Goal: Task Accomplishment & Management: Use online tool/utility

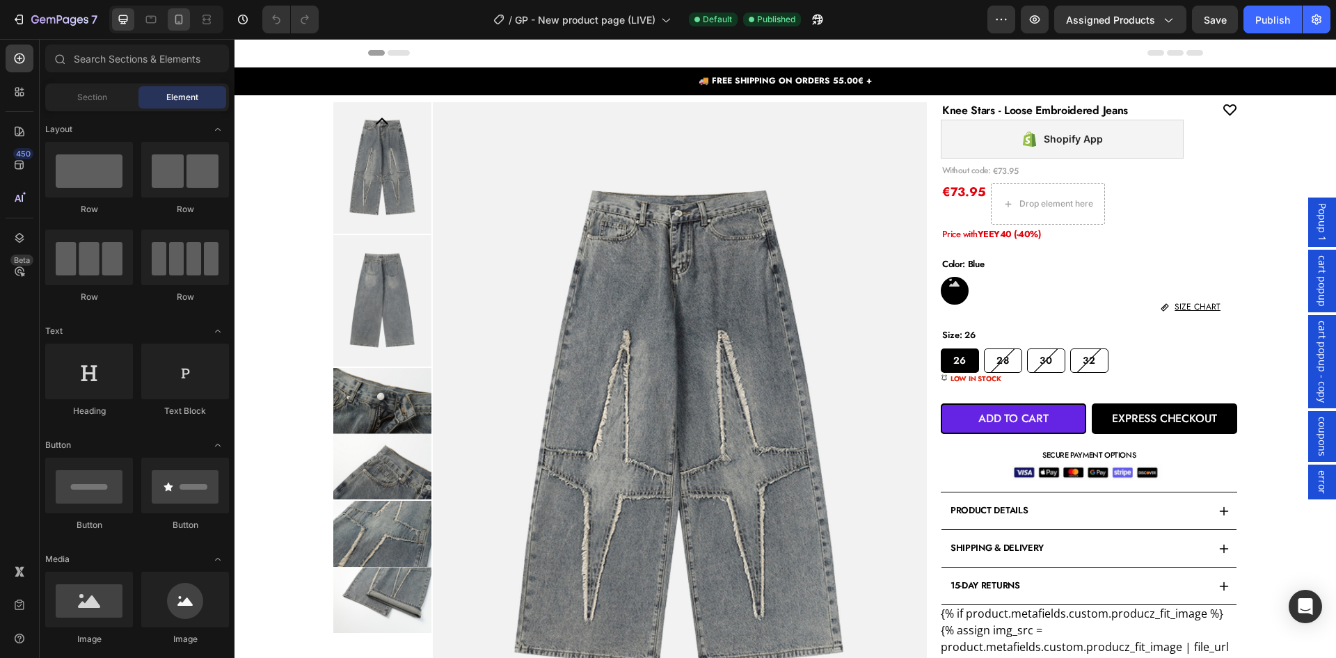
click at [189, 21] on div at bounding box center [179, 19] width 22 height 22
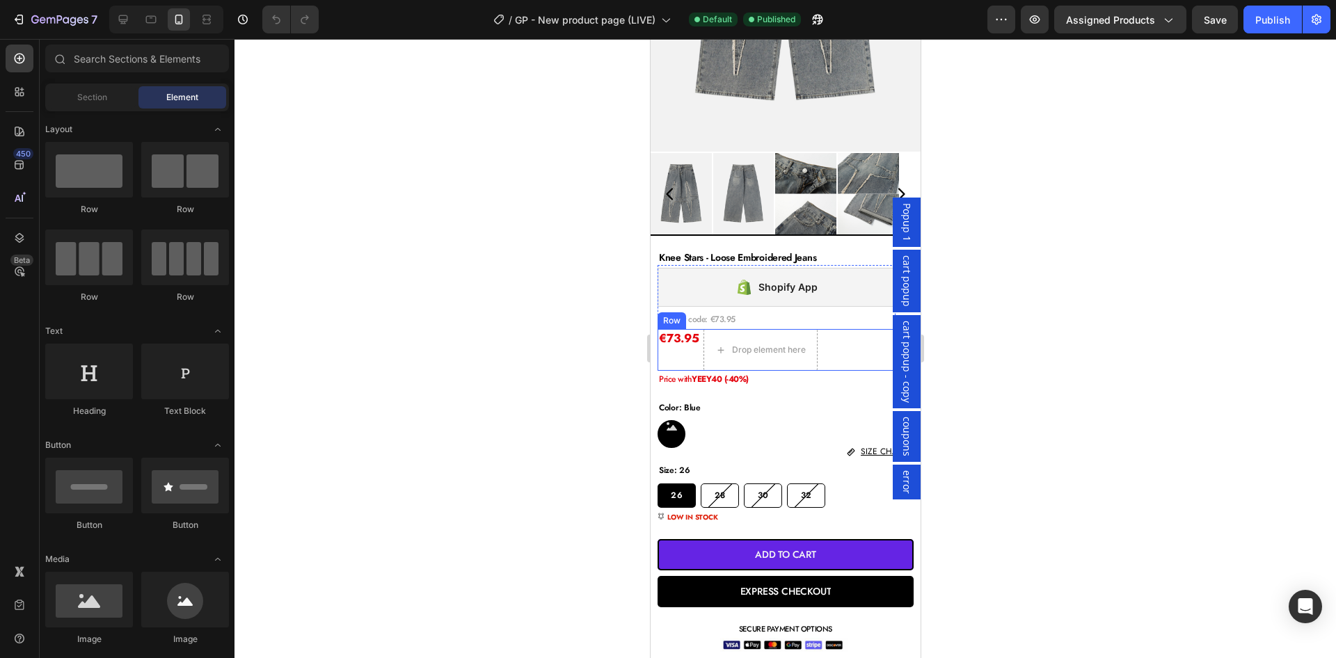
scroll to position [284, 0]
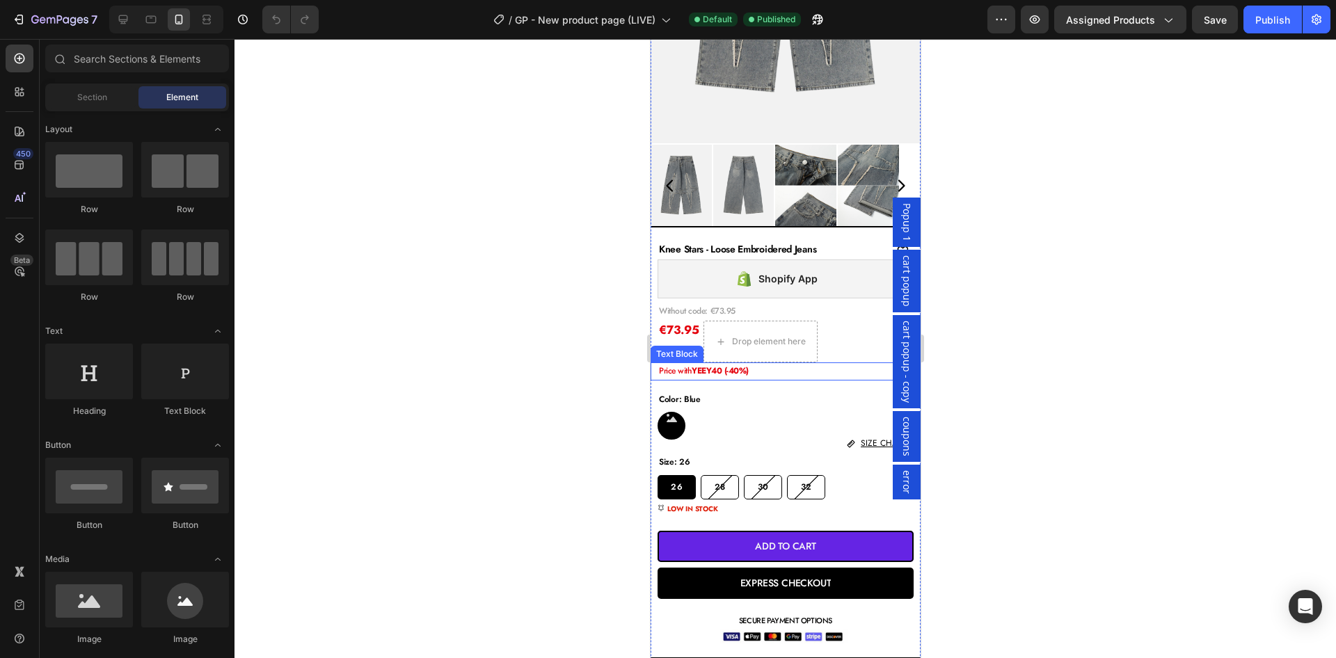
click at [800, 367] on p "Price with YEEY40 (-40%)" at bounding box center [788, 371] width 260 height 15
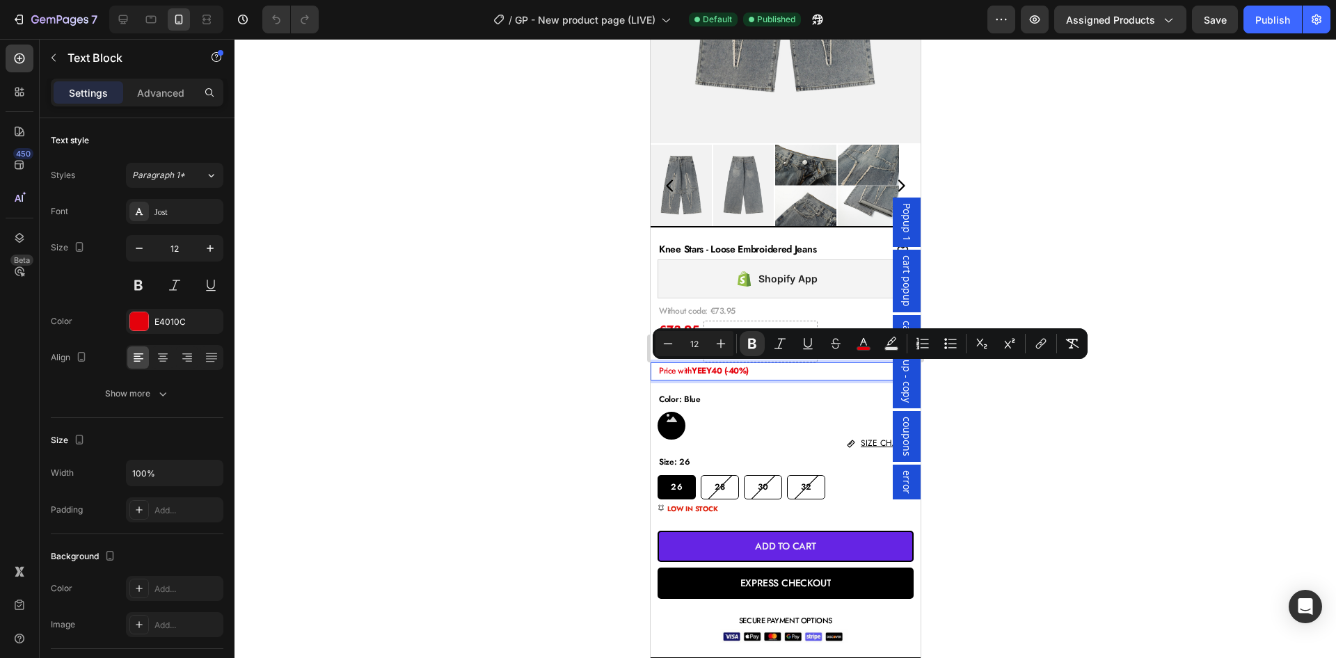
click at [710, 368] on strong "YEEY40 (-40%)" at bounding box center [719, 371] width 57 height 13
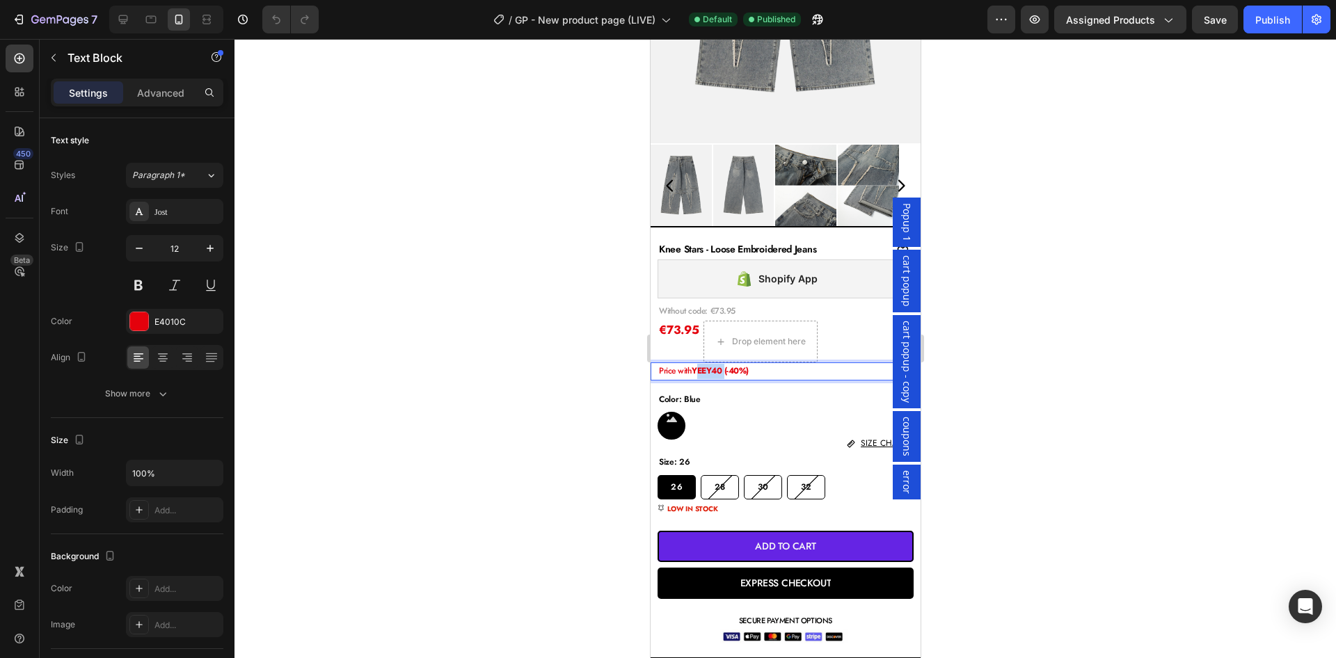
drag, startPoint x: 727, startPoint y: 373, endPoint x: 701, endPoint y: 372, distance: 25.8
click at [701, 372] on strong "YEEY40 (-40%)" at bounding box center [719, 371] width 57 height 13
click at [701, 372] on strong "YHEY30 (-40%)" at bounding box center [720, 371] width 58 height 13
click at [731, 371] on strong "HEY30 (-40%)" at bounding box center [717, 371] width 52 height 13
click at [1056, 319] on div at bounding box center [786, 348] width 1102 height 619
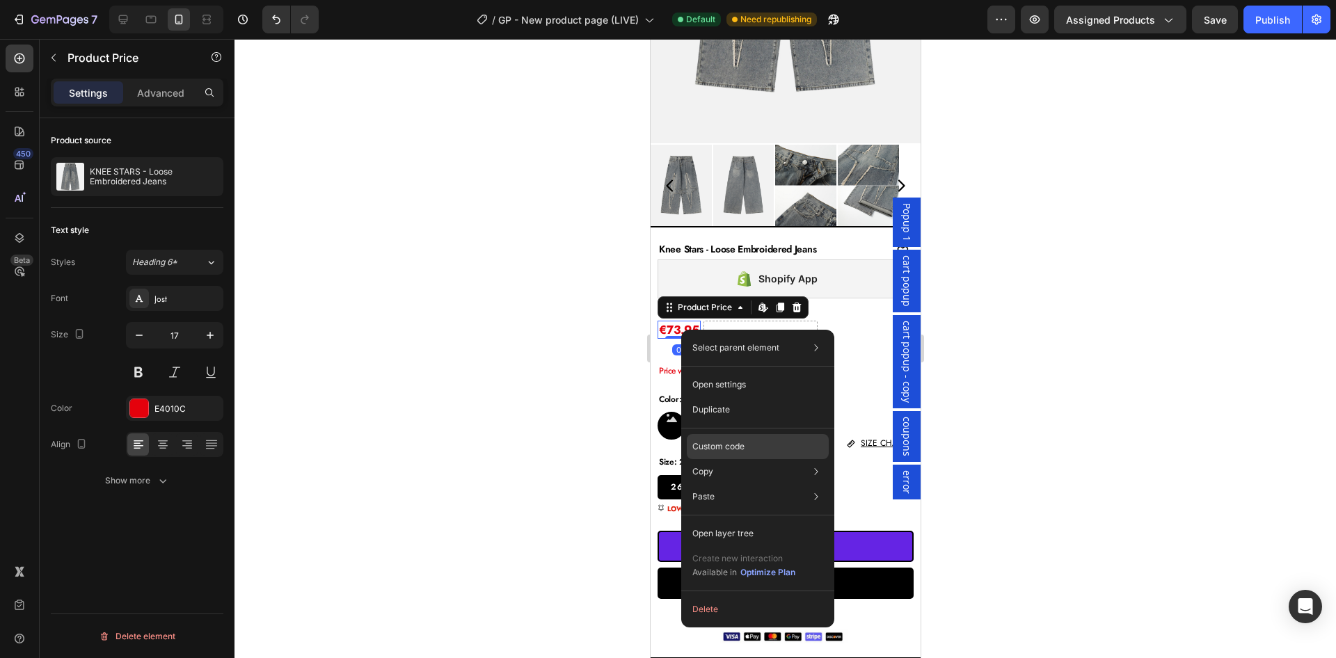
click at [727, 445] on p "Custom code" at bounding box center [718, 447] width 52 height 13
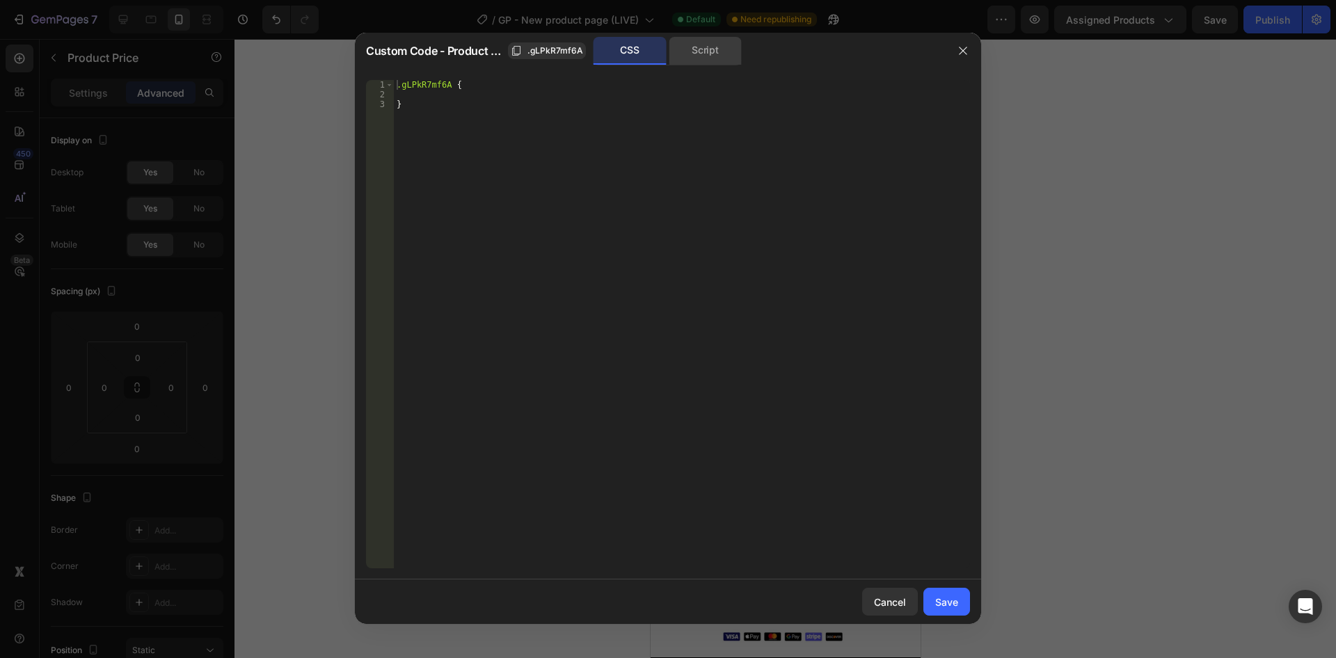
click at [713, 49] on div "Script" at bounding box center [705, 51] width 73 height 28
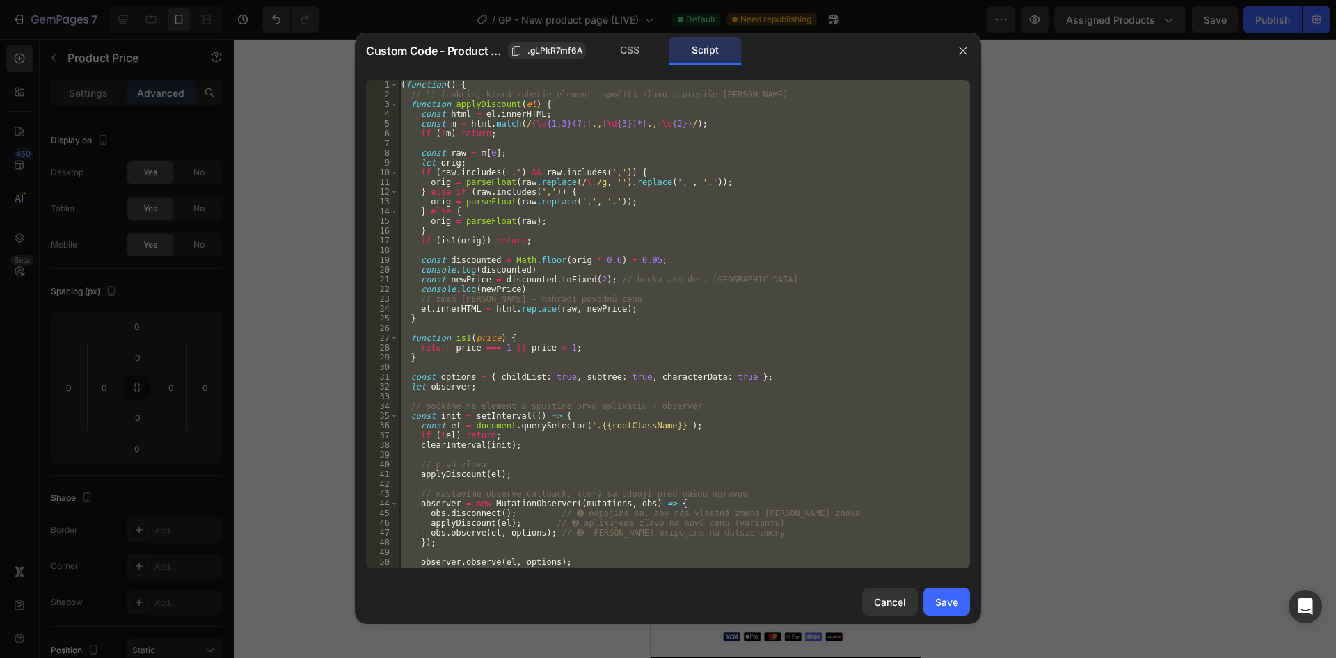
drag, startPoint x: 592, startPoint y: 260, endPoint x: 601, endPoint y: 264, distance: 10.0
click at [593, 260] on div "( function ( ) { // 1) funkcia, ktorá zoberie element, spočítá zľavu a prepíše …" at bounding box center [684, 324] width 572 height 489
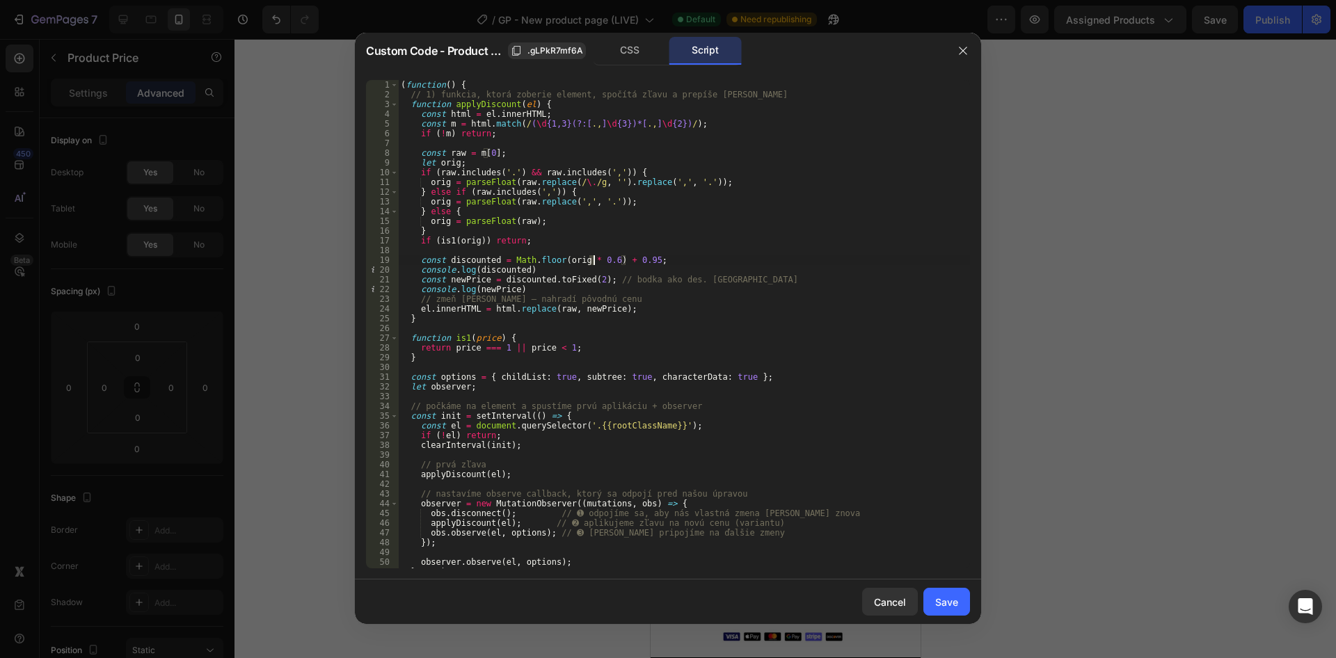
click at [603, 263] on div "( function ( ) { // 1) funkcia, ktorá zoberie element, spočítá zľavu a prepíše …" at bounding box center [684, 334] width 572 height 508
type textarea "const discounted = Math.floor(orig * 0.7) + 0.95;"
drag, startPoint x: 951, startPoint y: 599, endPoint x: 136, endPoint y: 400, distance: 838.8
click at [951, 599] on div "Save" at bounding box center [946, 602] width 23 height 15
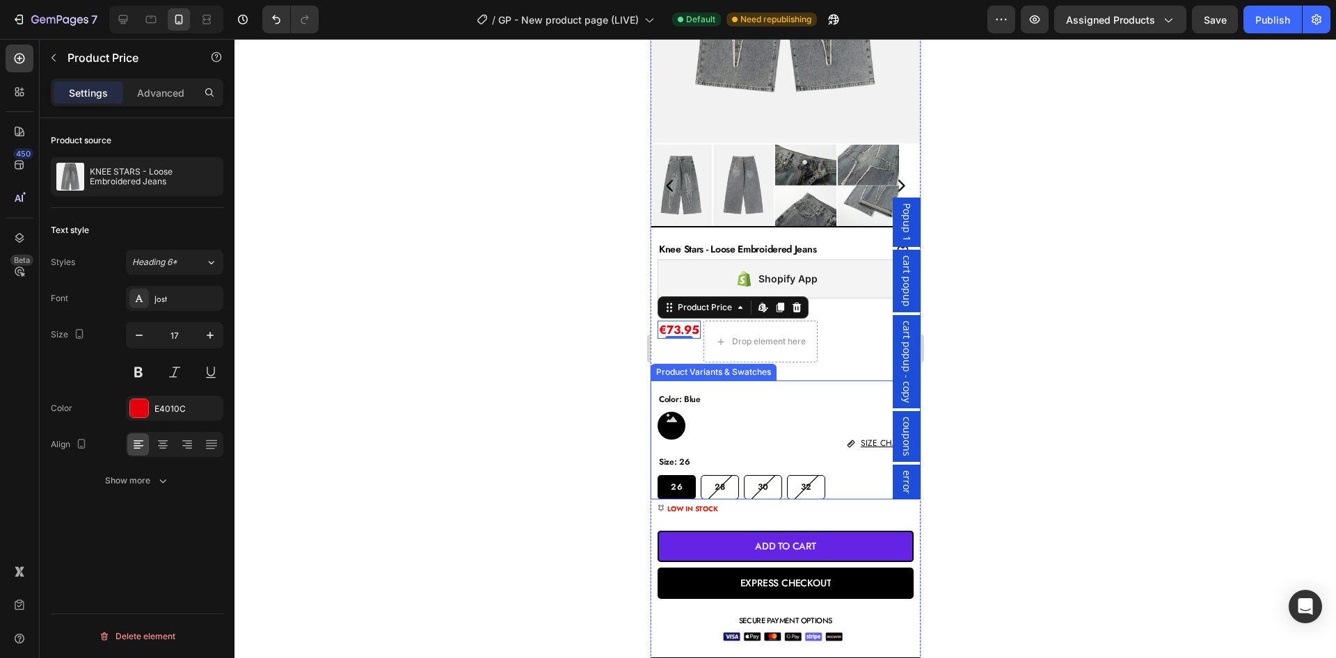
click at [805, 372] on p "Price with HEY30 (-30%)" at bounding box center [788, 371] width 260 height 15
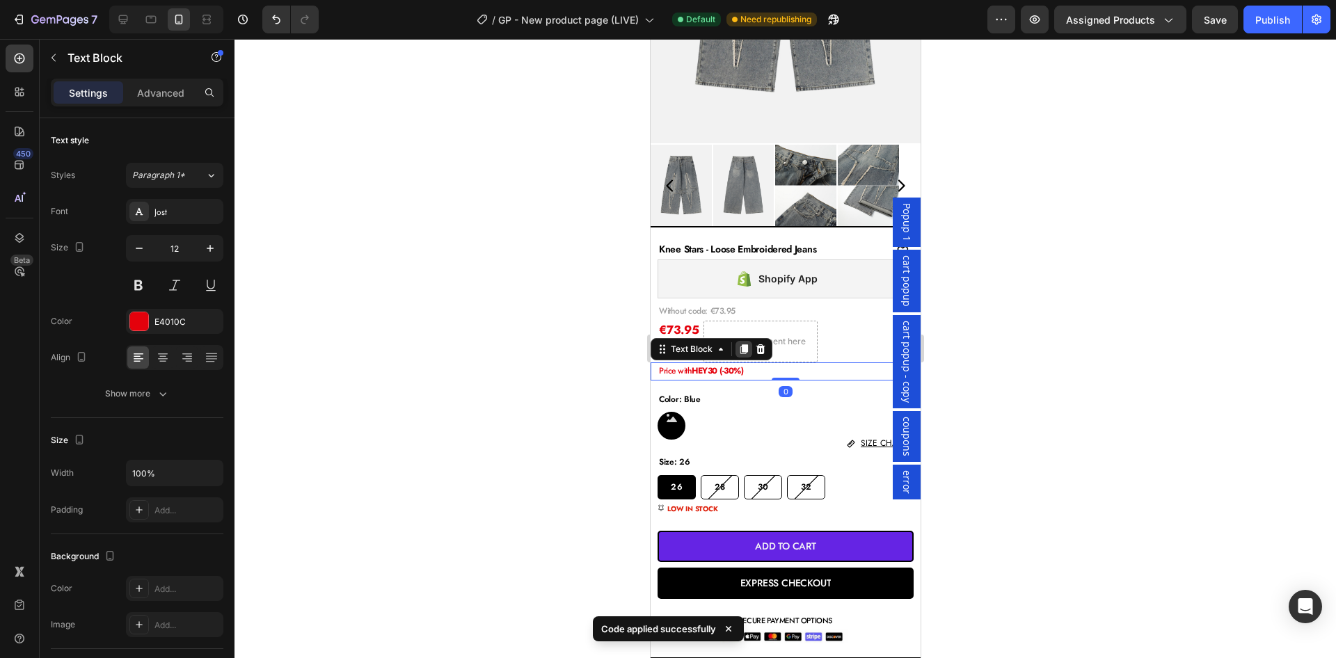
click at [749, 351] on icon at bounding box center [743, 349] width 11 height 11
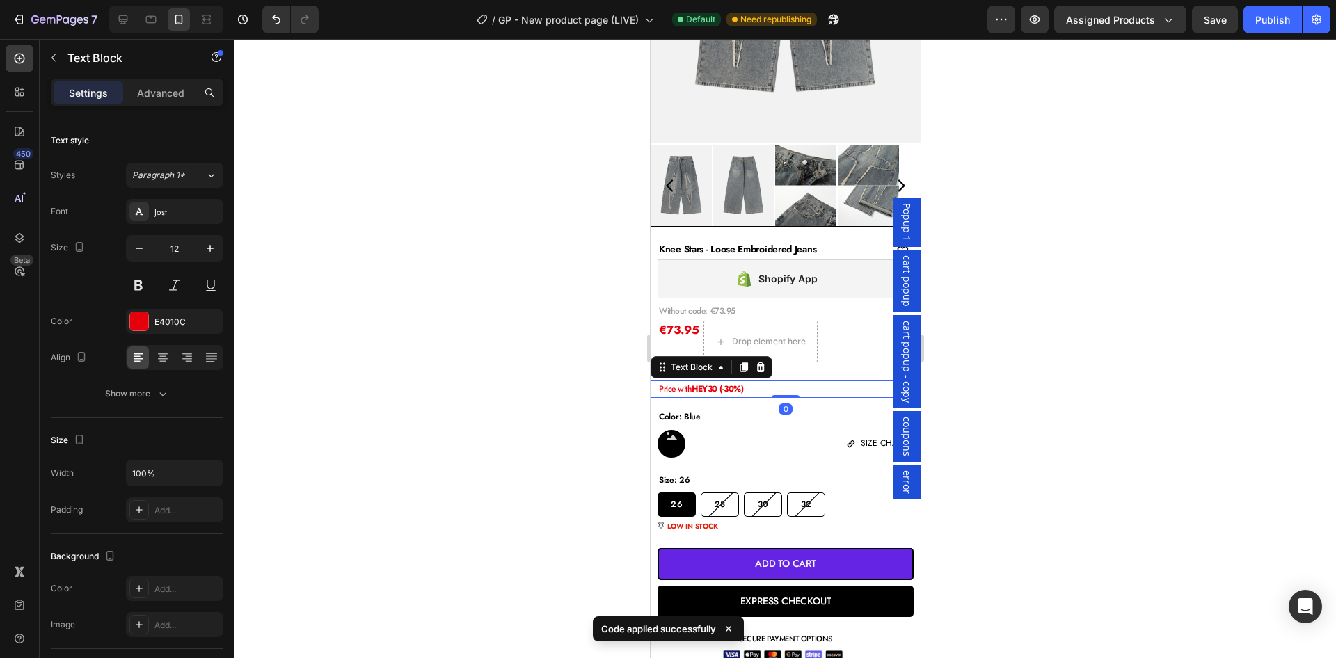
click at [815, 376] on p "Price with HEY30 (-30%)" at bounding box center [788, 371] width 260 height 15
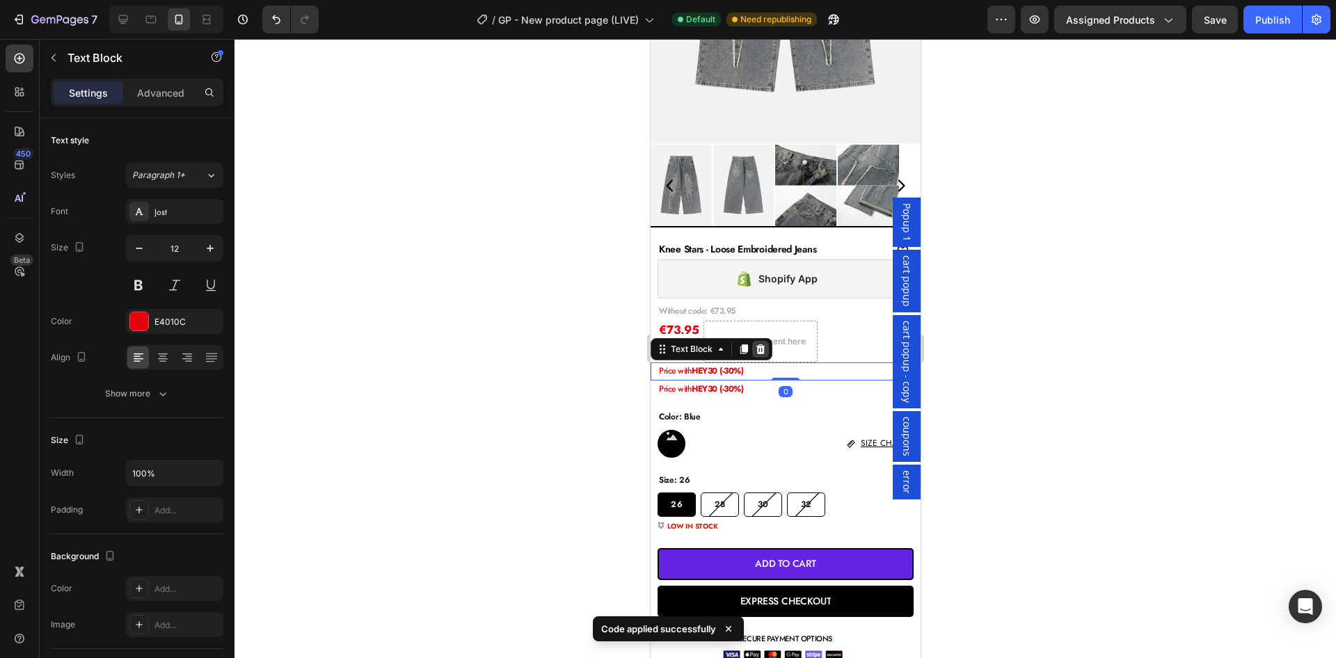
click at [766, 351] on icon at bounding box center [759, 349] width 11 height 11
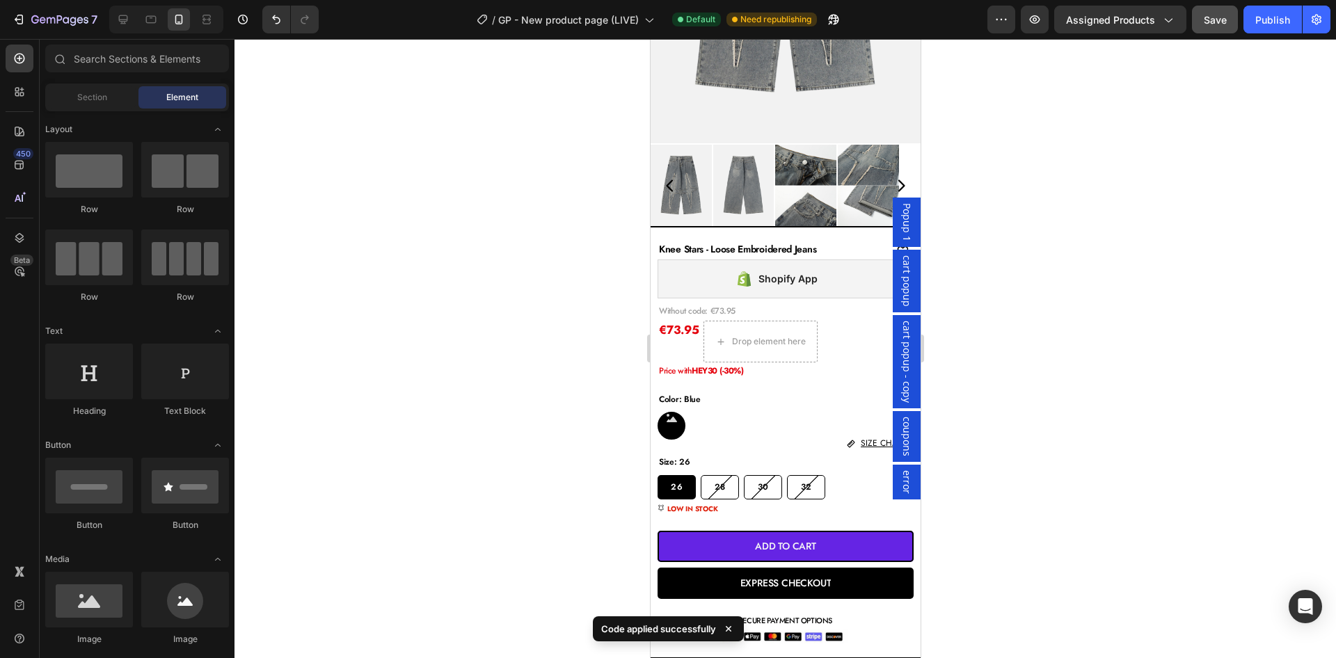
click at [1205, 19] on span "Save" at bounding box center [1215, 20] width 23 height 12
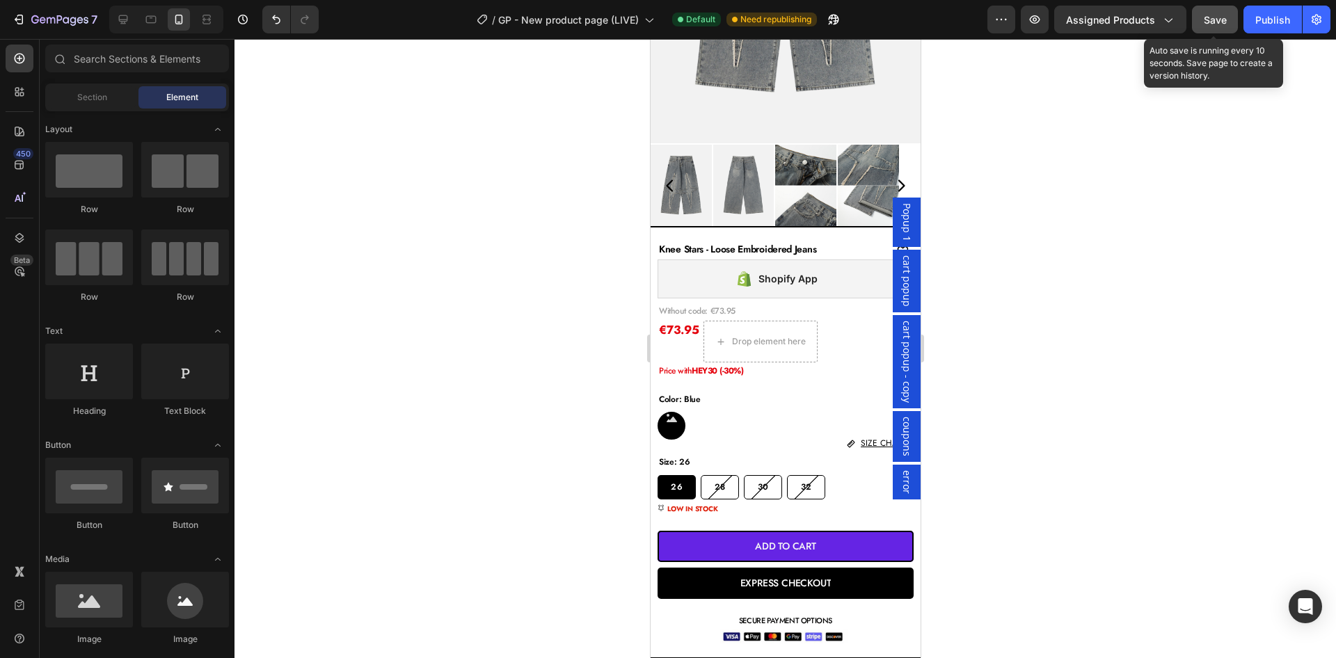
click at [1213, 26] on div "Save" at bounding box center [1215, 20] width 23 height 15
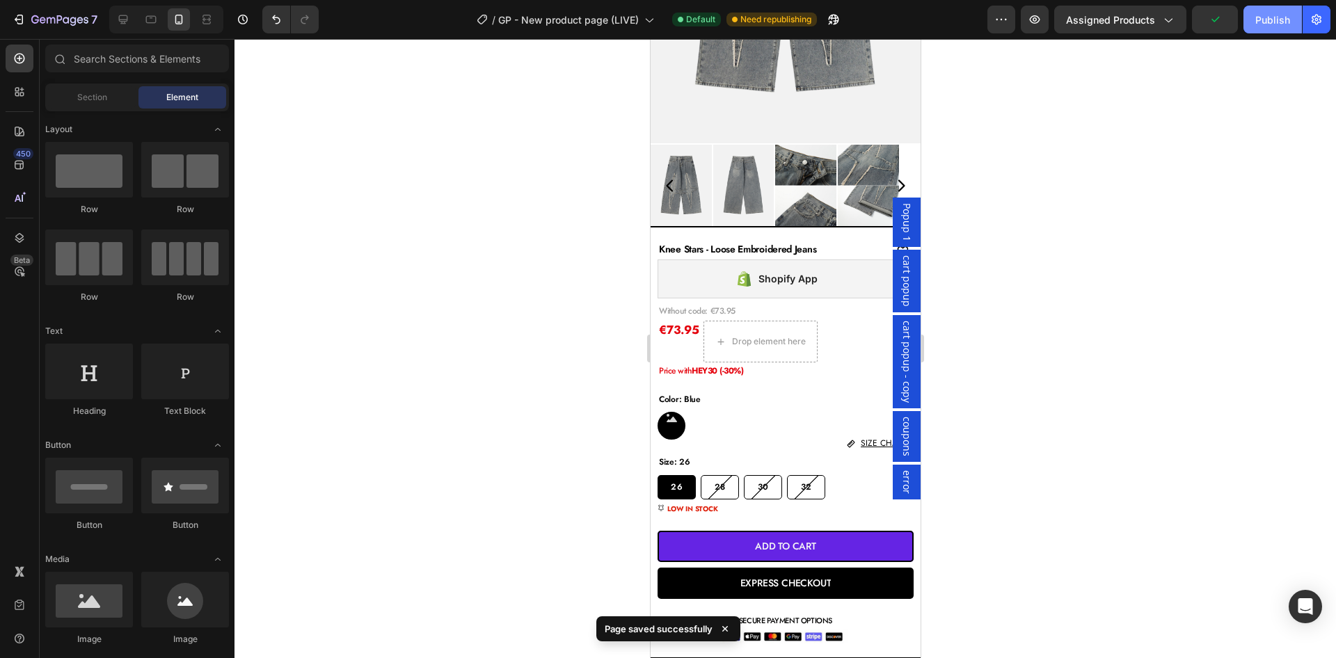
click at [1268, 24] on div "Publish" at bounding box center [1273, 20] width 35 height 15
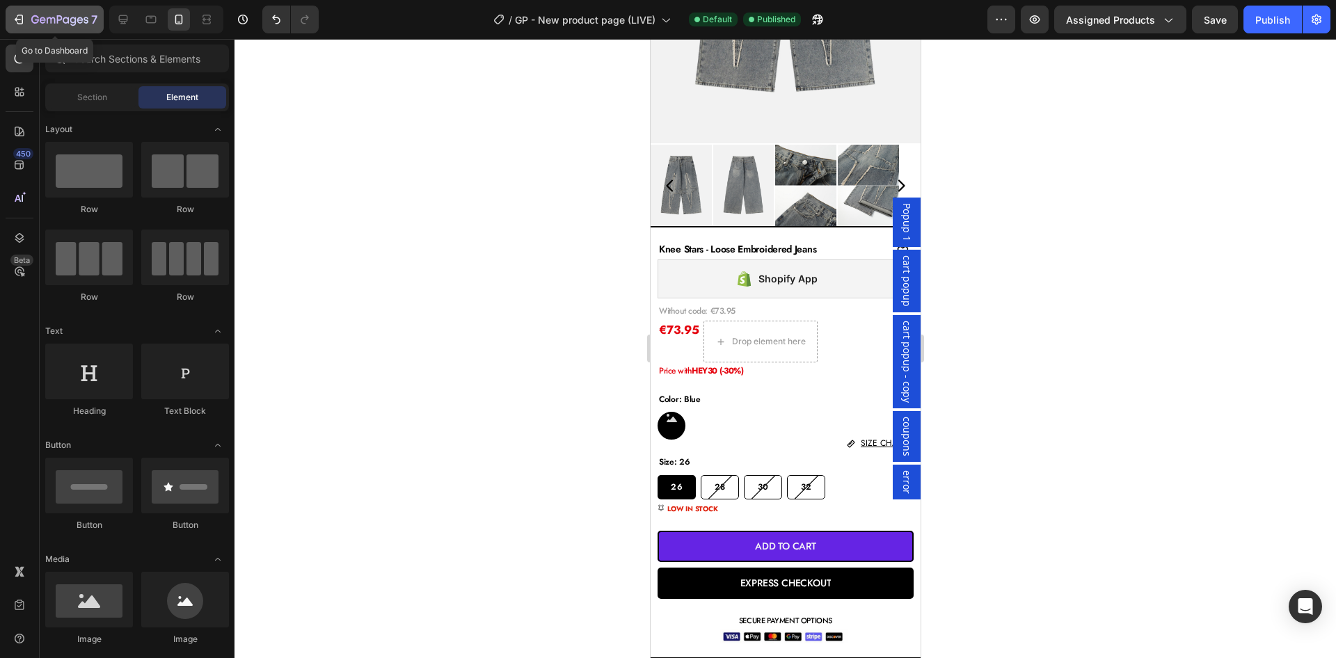
click at [77, 20] on icon "button" at bounding box center [80, 20] width 6 height 6
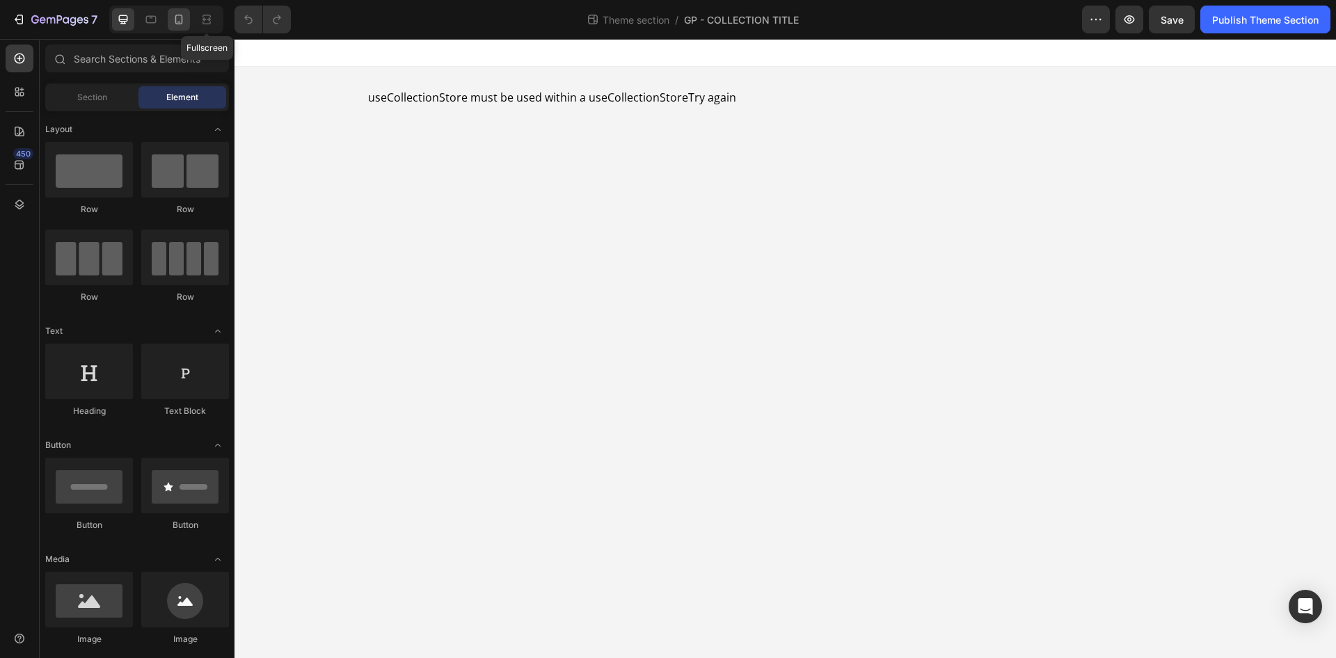
click at [182, 22] on icon at bounding box center [179, 20] width 8 height 10
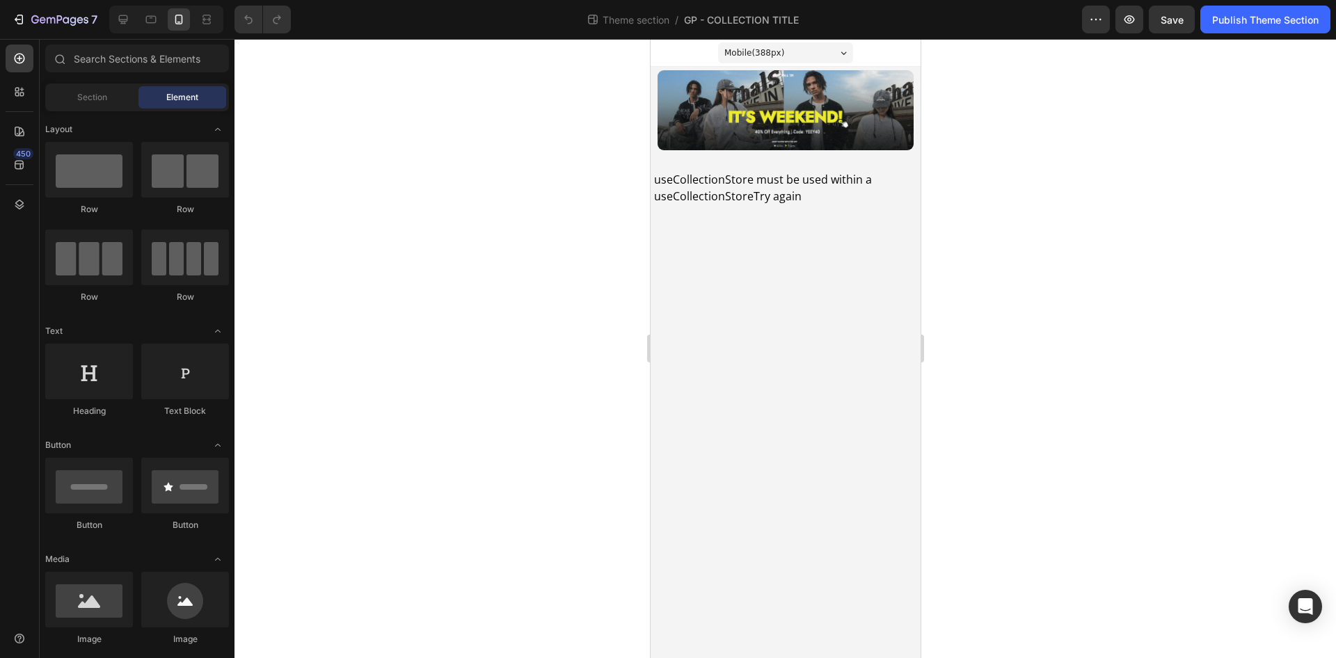
click at [814, 172] on span "useCollectionStore must be used within a useCollectionStore" at bounding box center [763, 188] width 218 height 32
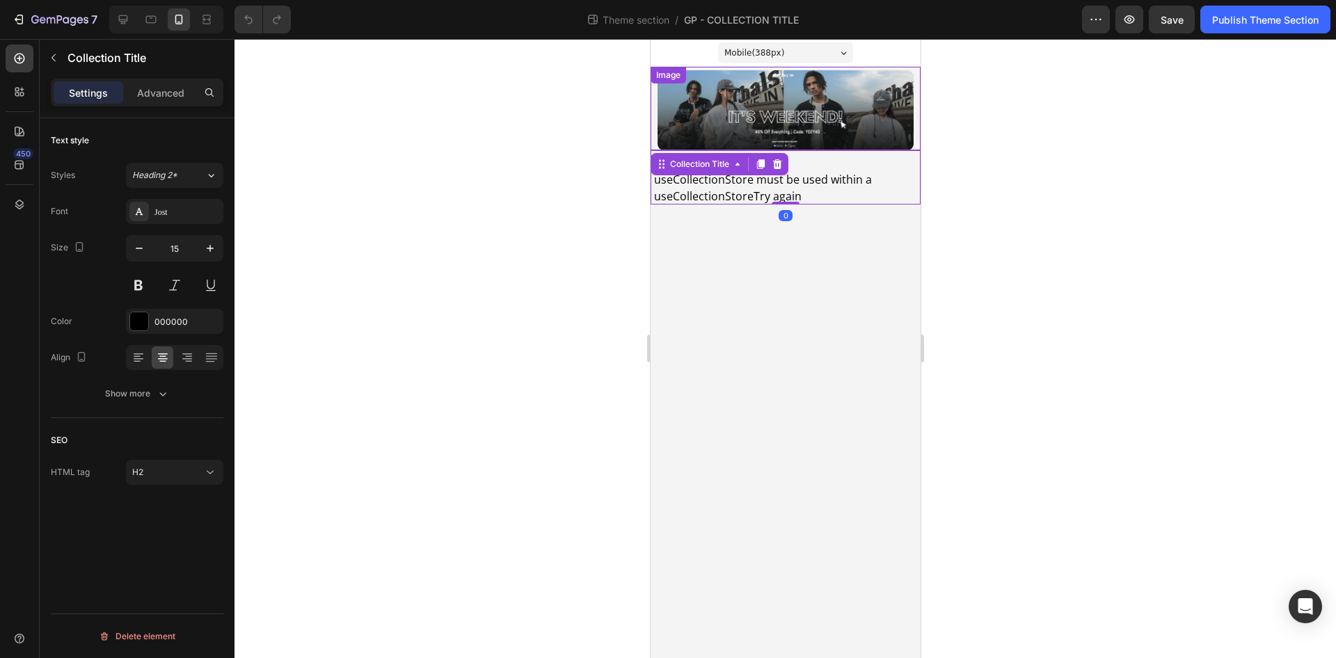
click at [857, 92] on img at bounding box center [785, 110] width 256 height 80
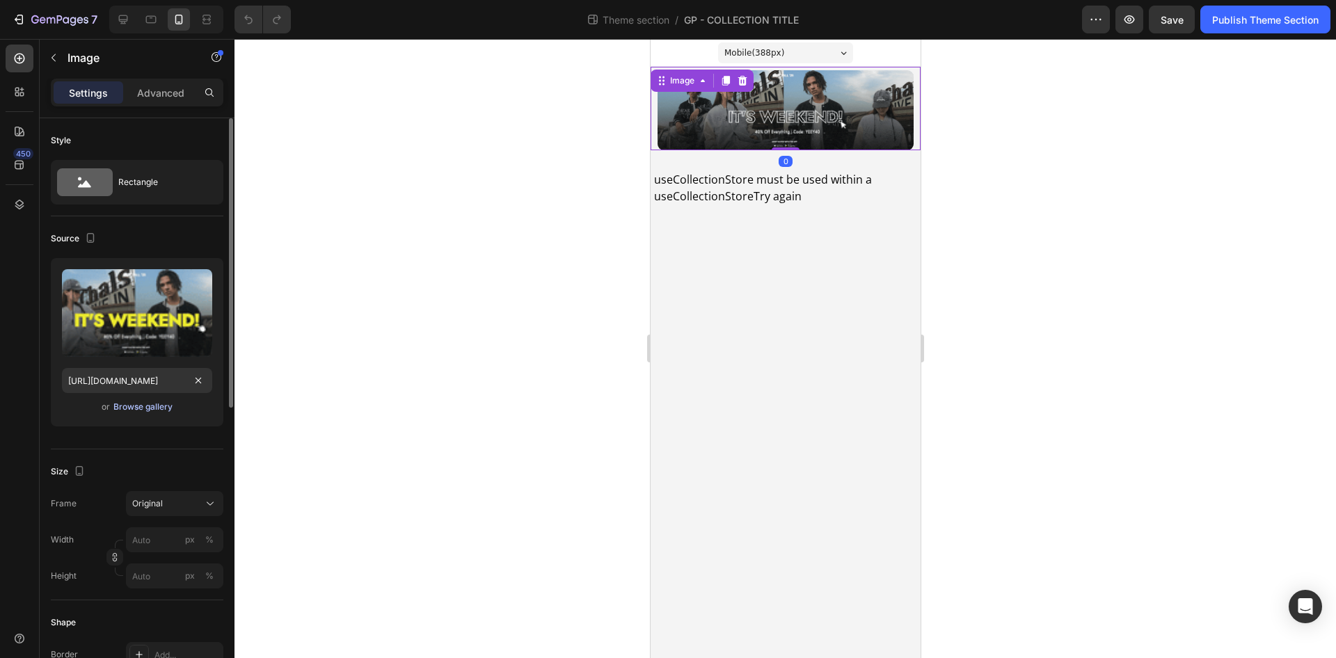
click at [138, 406] on div "Browse gallery" at bounding box center [142, 407] width 59 height 13
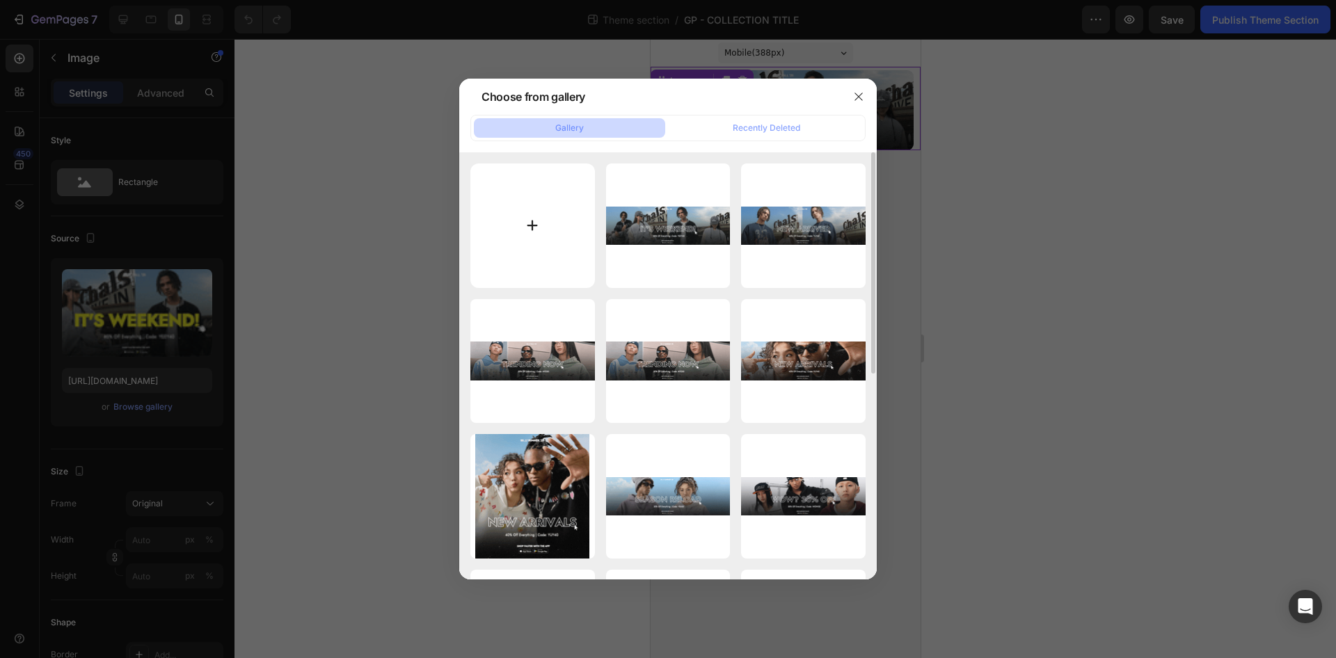
click at [496, 230] on input "file" at bounding box center [532, 226] width 125 height 125
type input "C:\fakepath\DESIGNS PC 2025(176).gif"
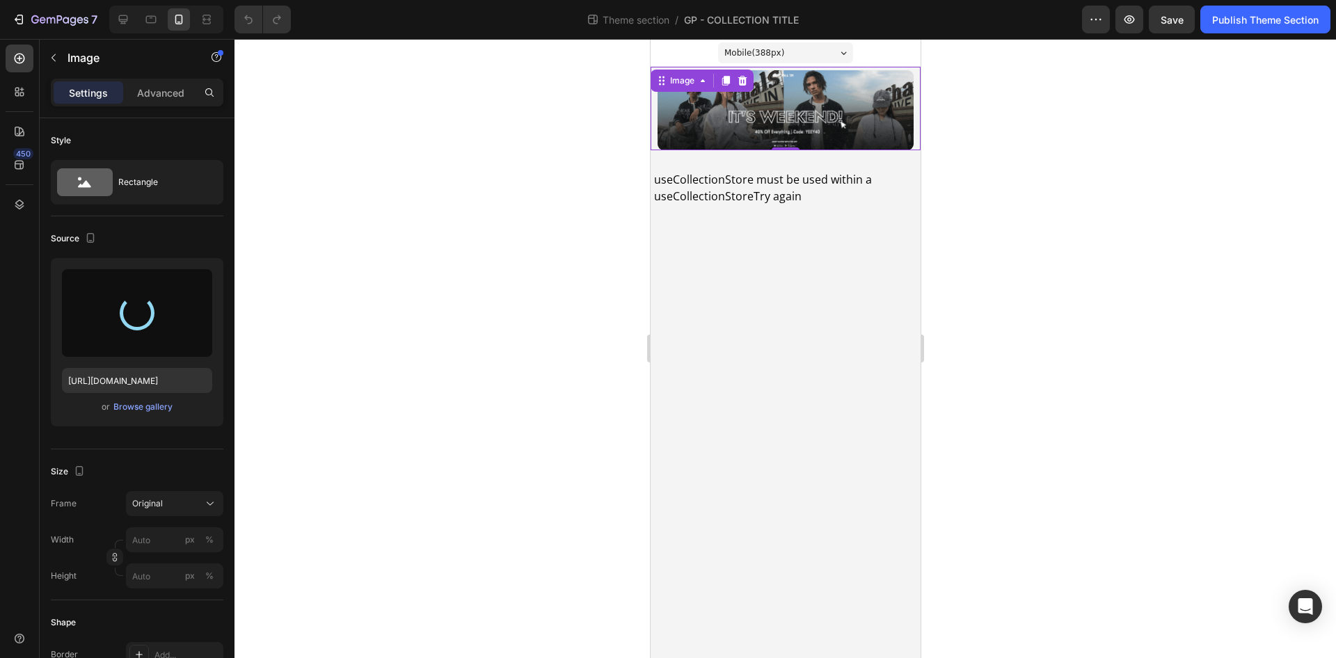
type input "[URL][DOMAIN_NAME]"
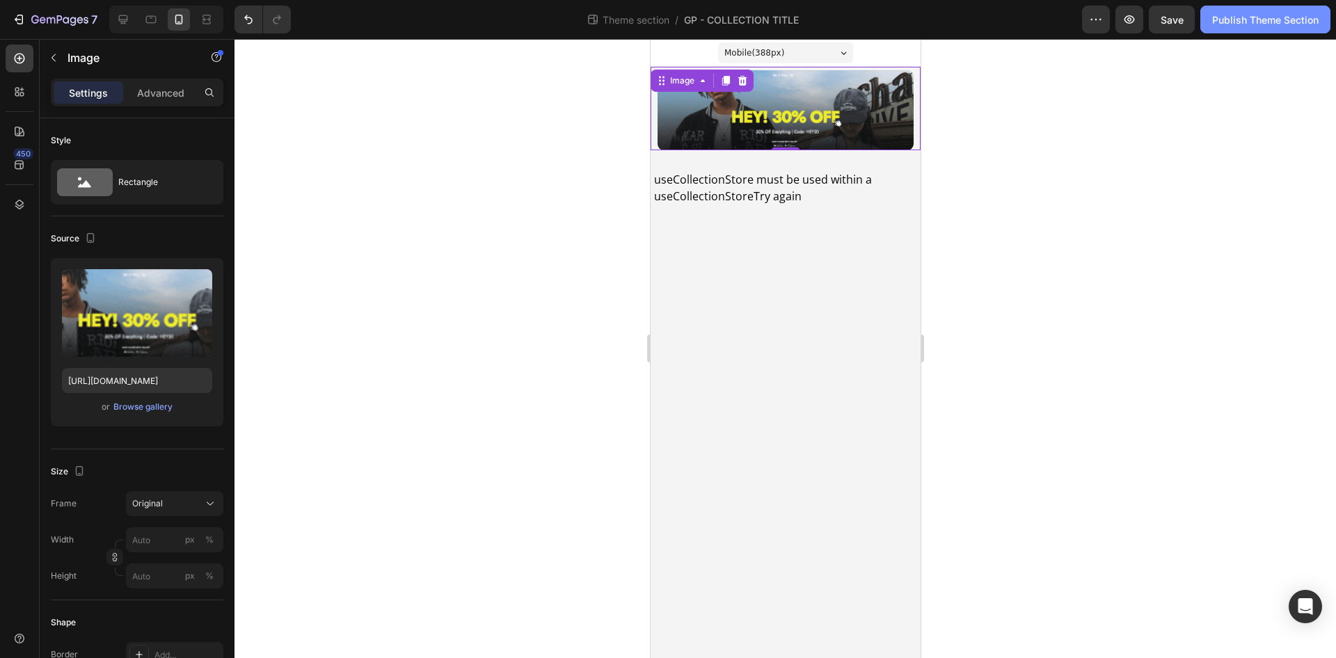
click at [1228, 30] on button "Publish Theme Section" at bounding box center [1266, 20] width 130 height 28
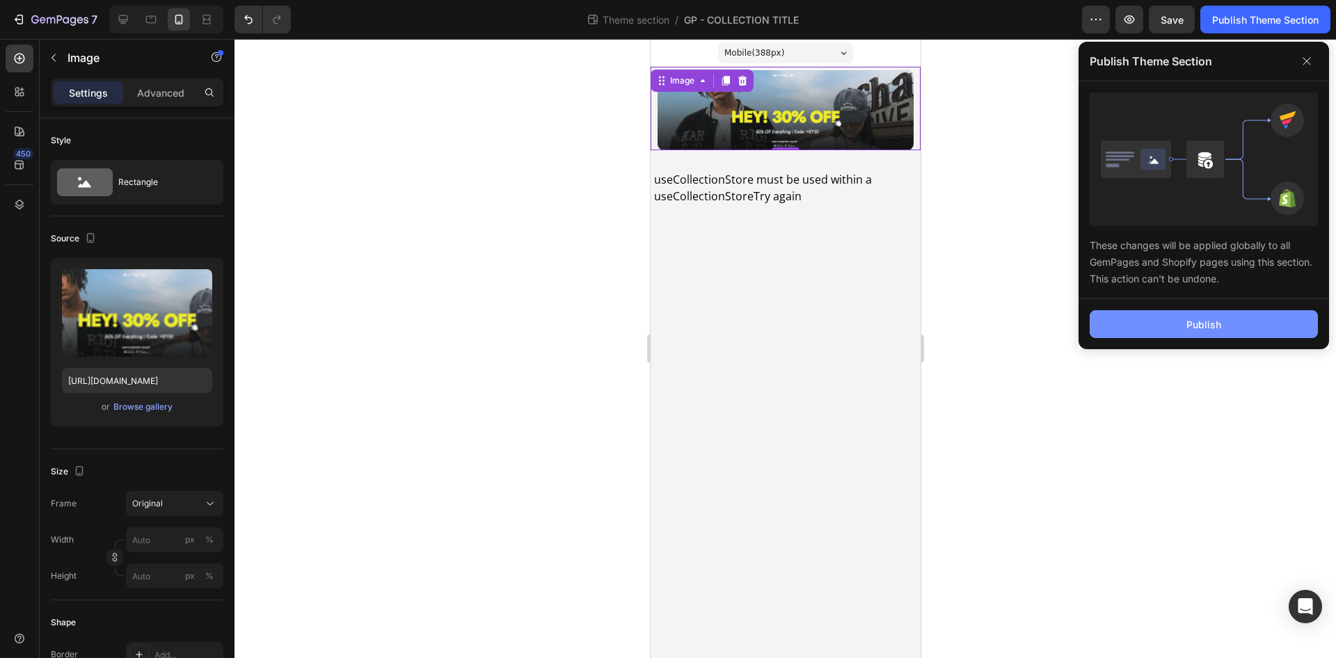
click at [1265, 331] on button "Publish" at bounding box center [1204, 324] width 228 height 28
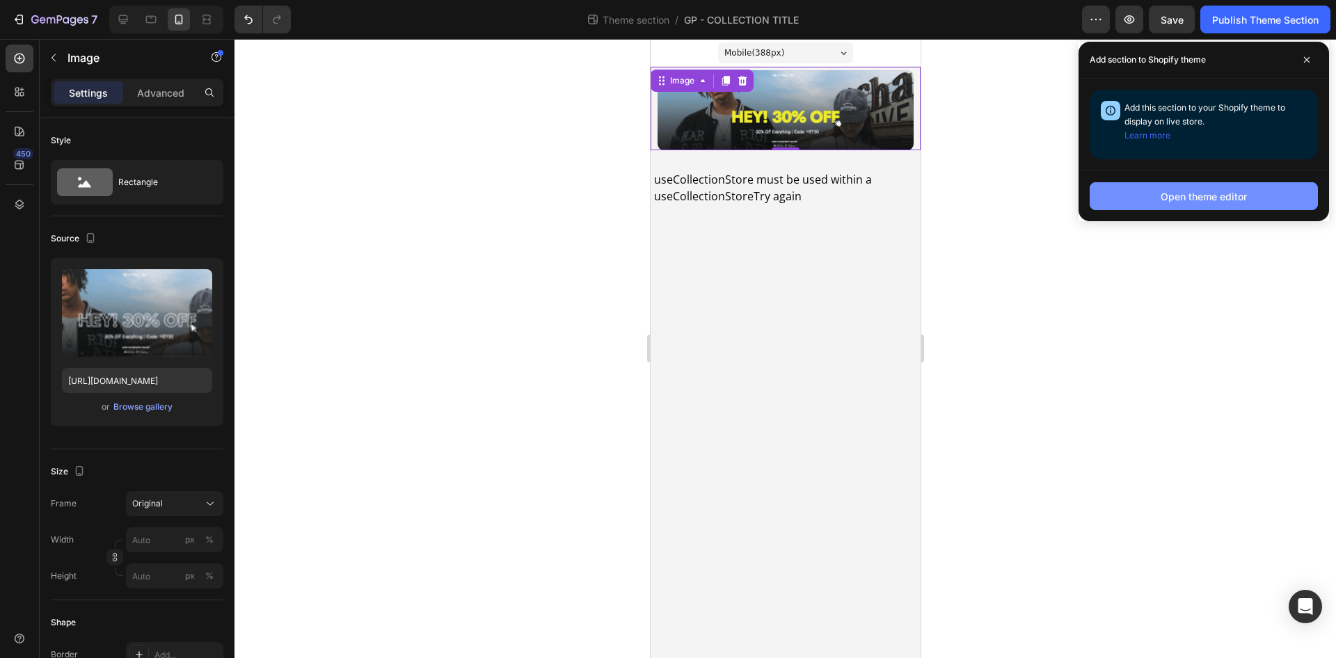
click at [1180, 204] on button "Open theme editor" at bounding box center [1204, 196] width 228 height 28
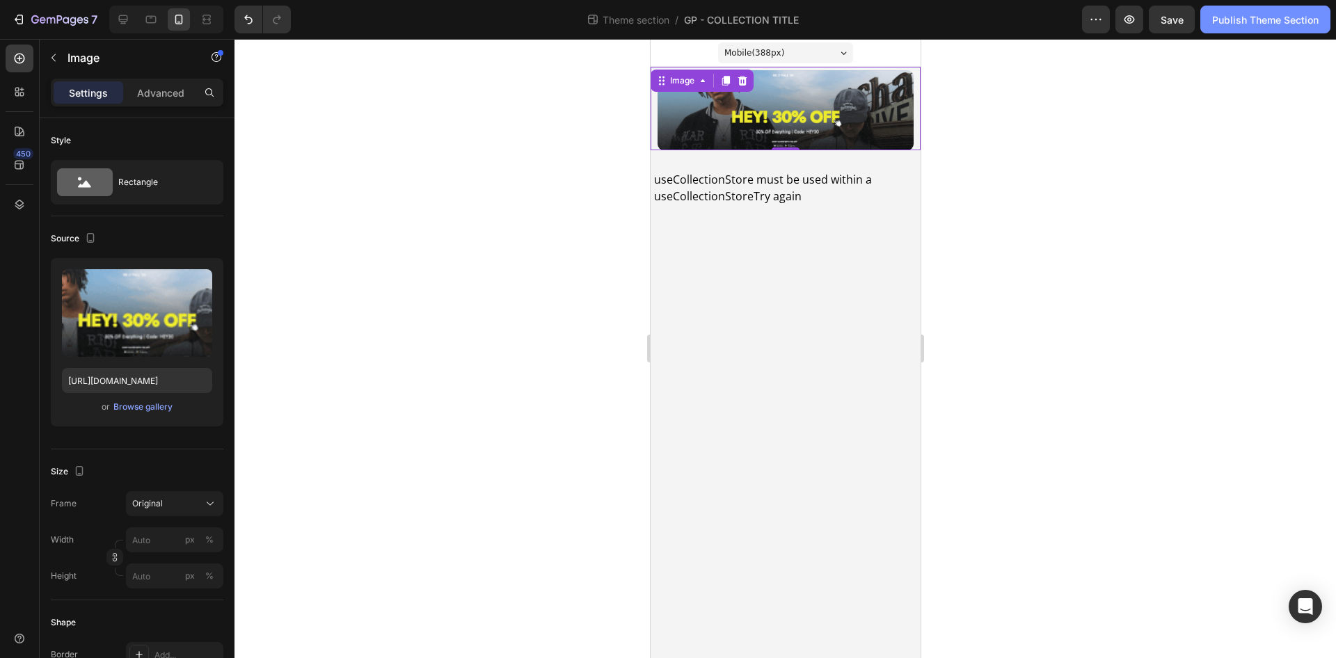
click at [1248, 13] on div "Publish Theme Section" at bounding box center [1265, 20] width 106 height 15
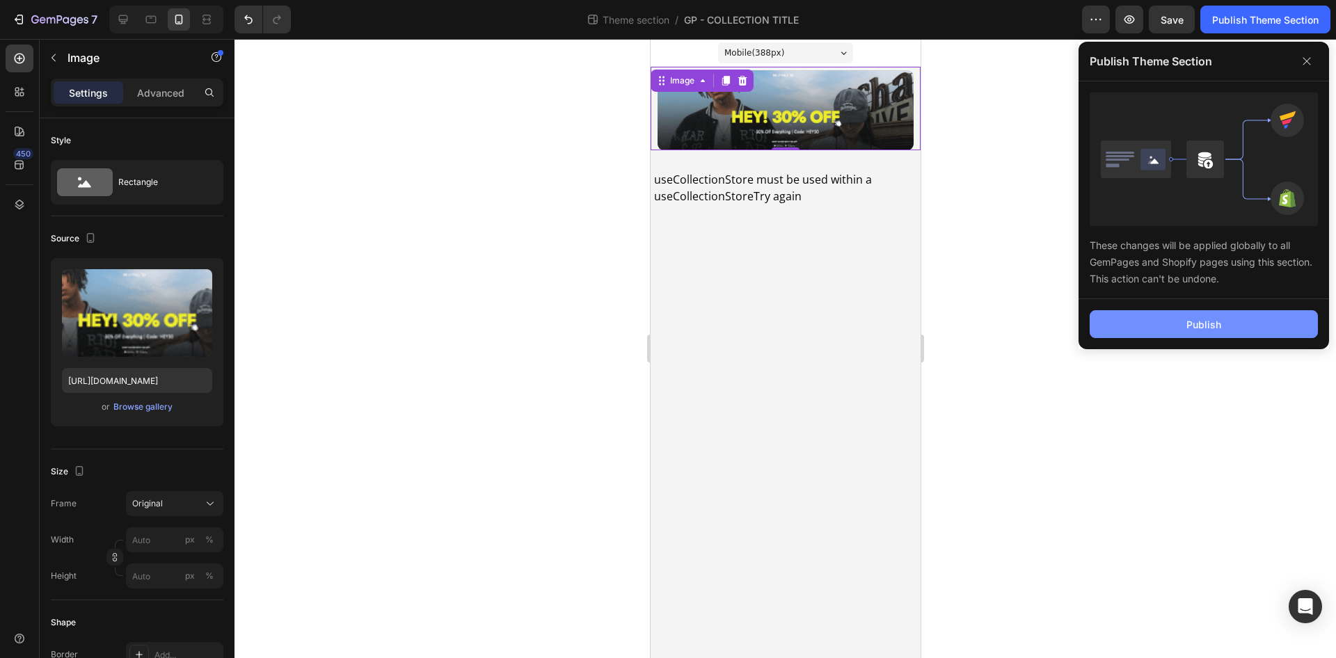
click at [1204, 319] on div "Publish" at bounding box center [1204, 324] width 35 height 15
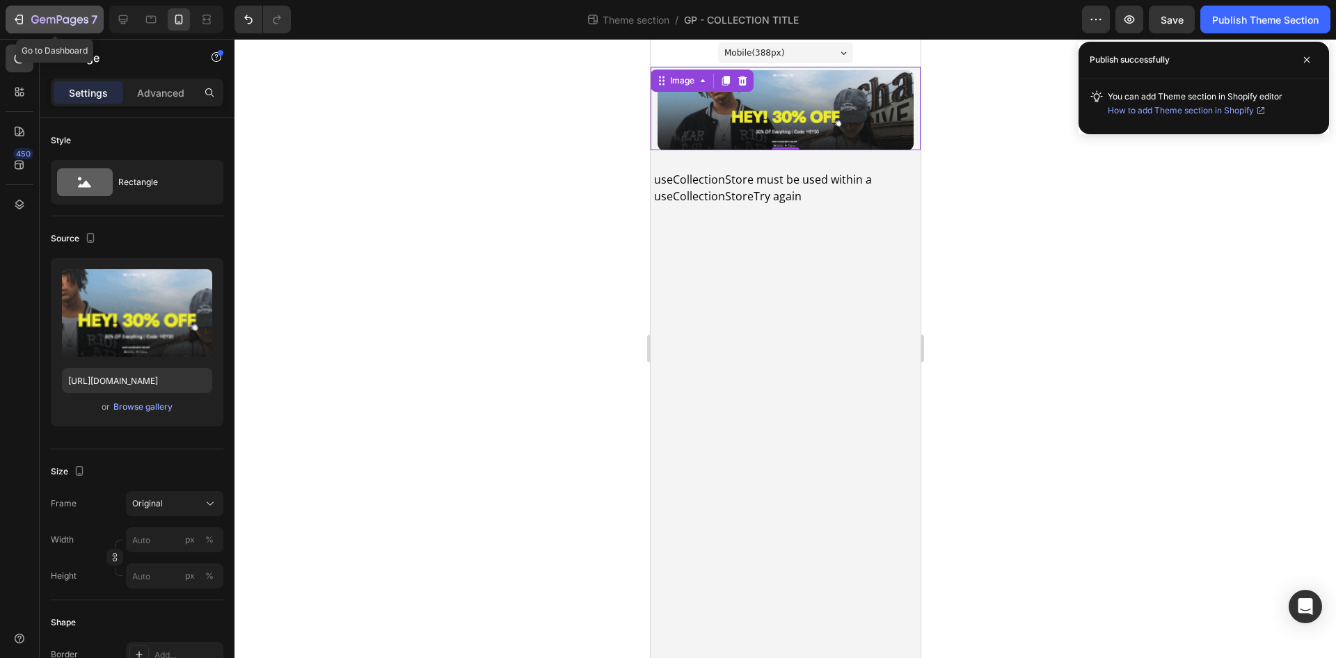
click at [64, 18] on icon "button" at bounding box center [66, 20] width 6 height 6
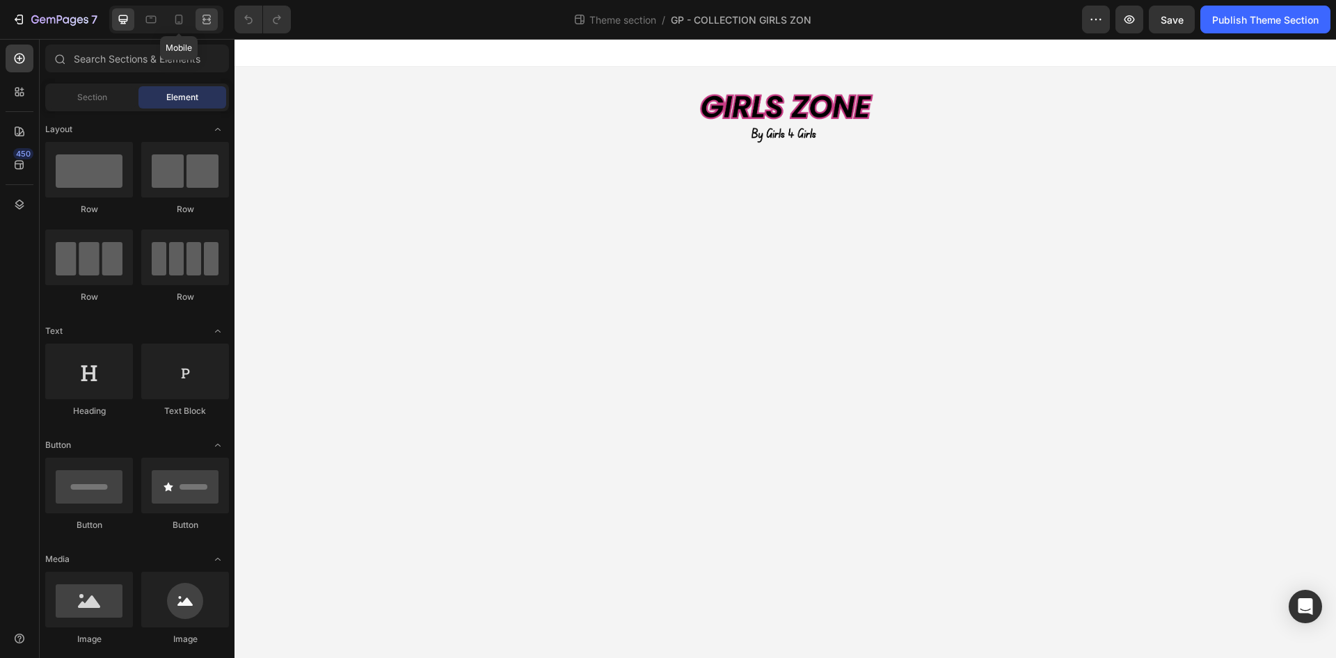
click at [178, 17] on icon at bounding box center [179, 20] width 14 height 14
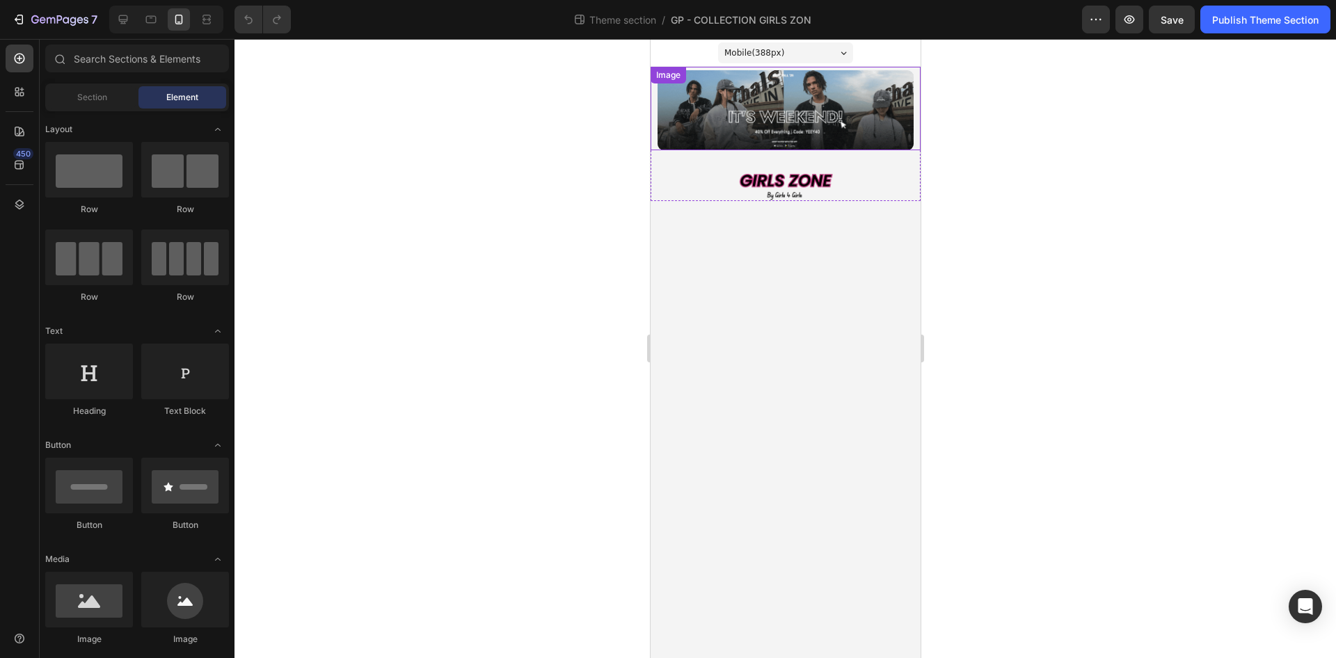
click at [762, 120] on img at bounding box center [785, 110] width 256 height 80
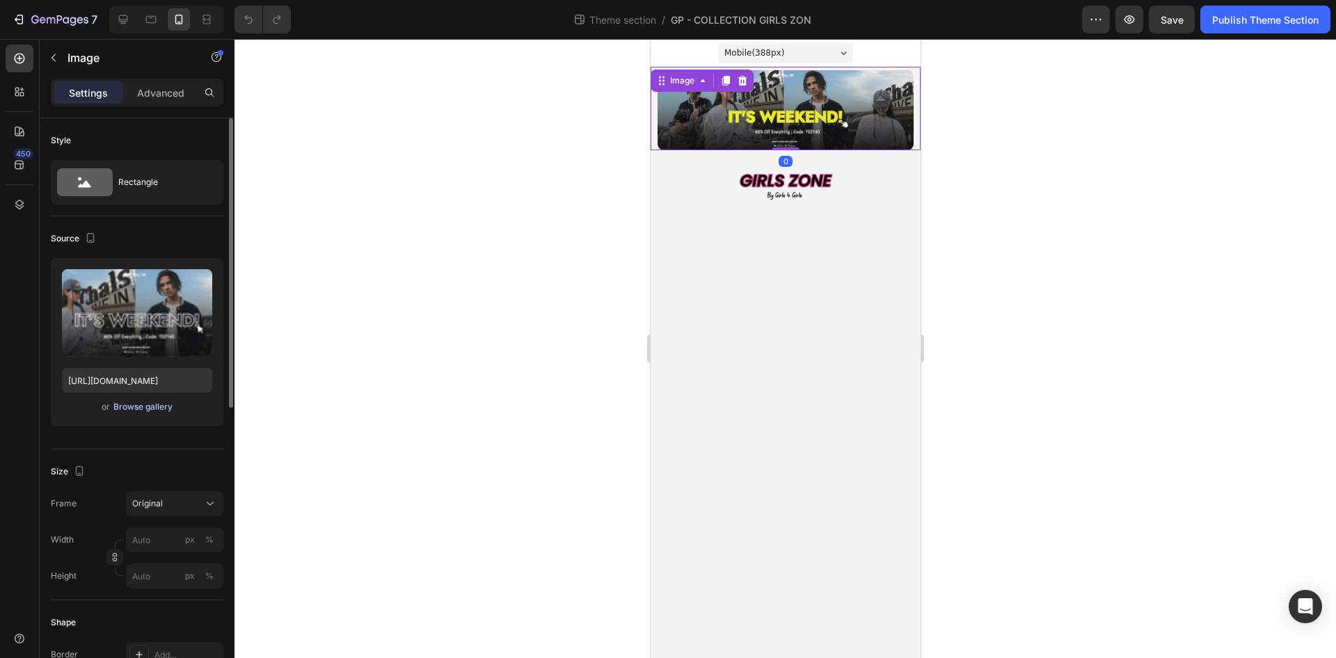
click at [145, 400] on button "Browse gallery" at bounding box center [143, 407] width 61 height 14
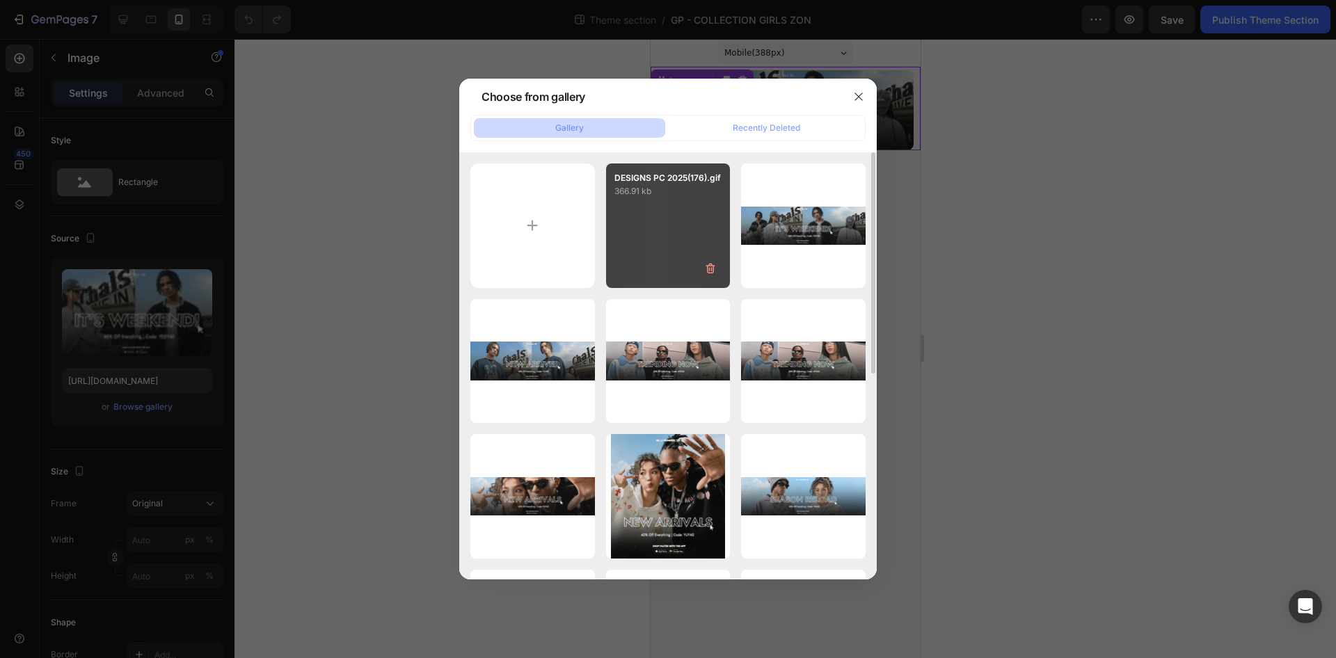
click at [663, 187] on p "366.91 kb" at bounding box center [669, 191] width 108 height 14
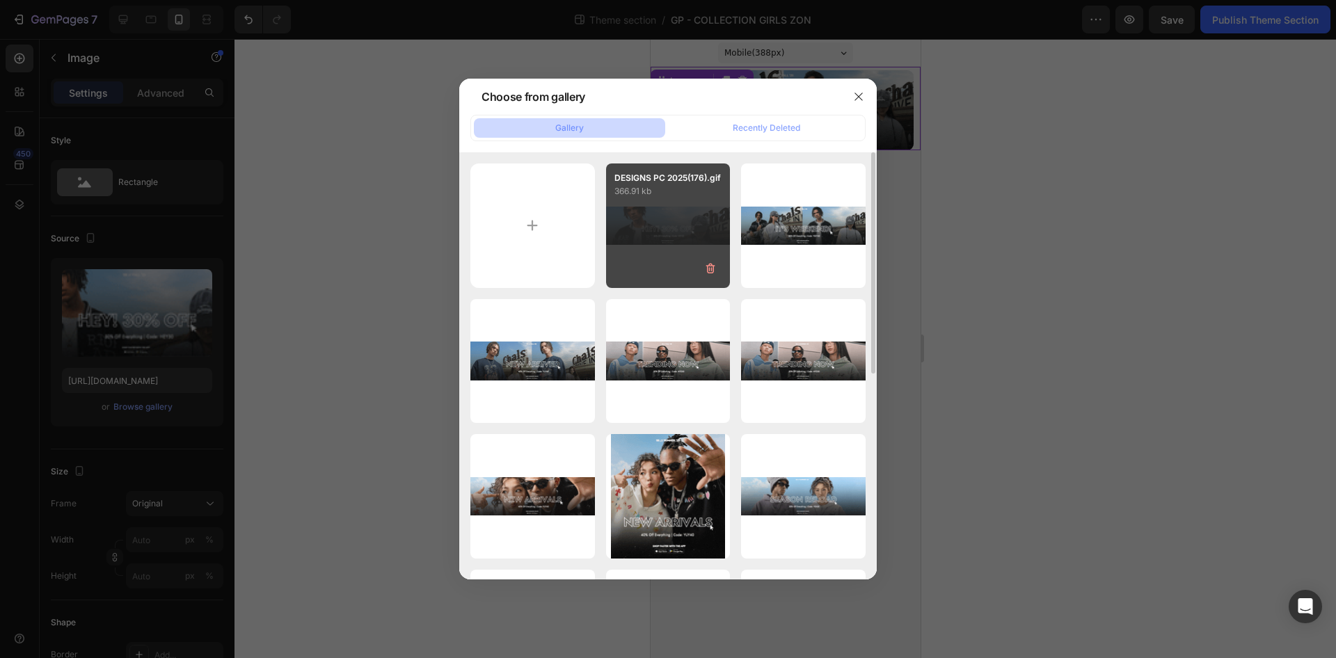
type input "[URL][DOMAIN_NAME]"
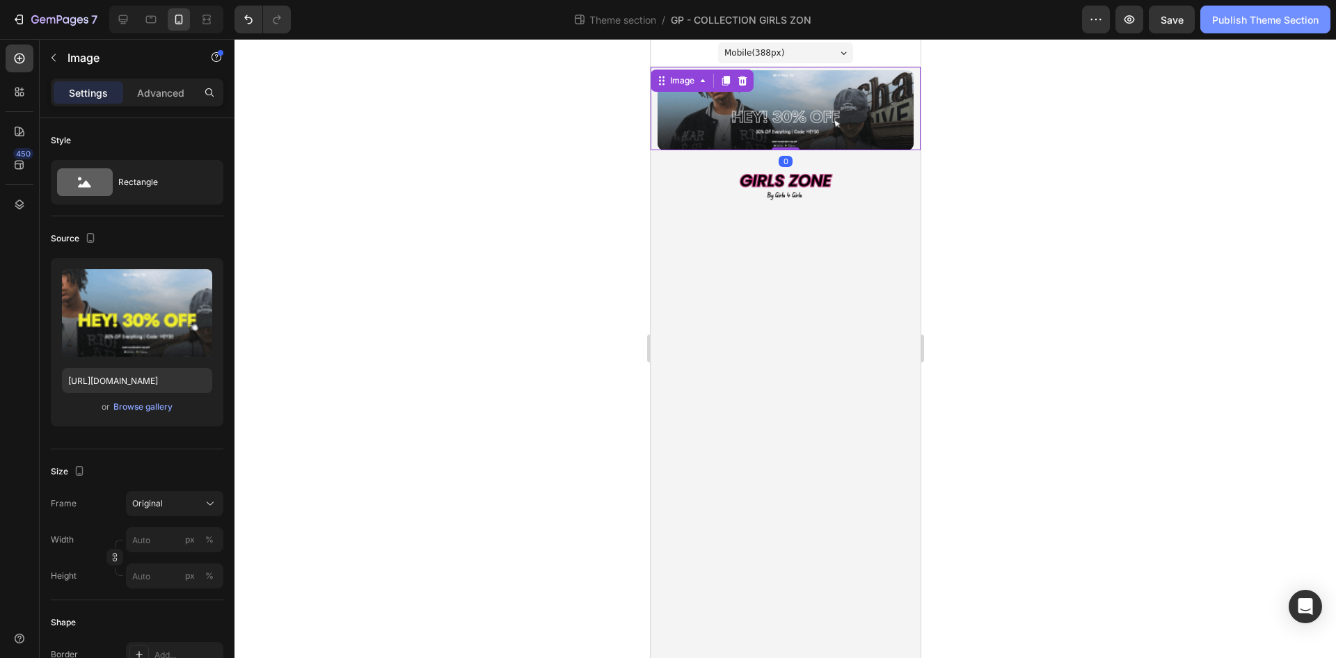
click at [1304, 26] on div "Publish Theme Section" at bounding box center [1265, 20] width 106 height 15
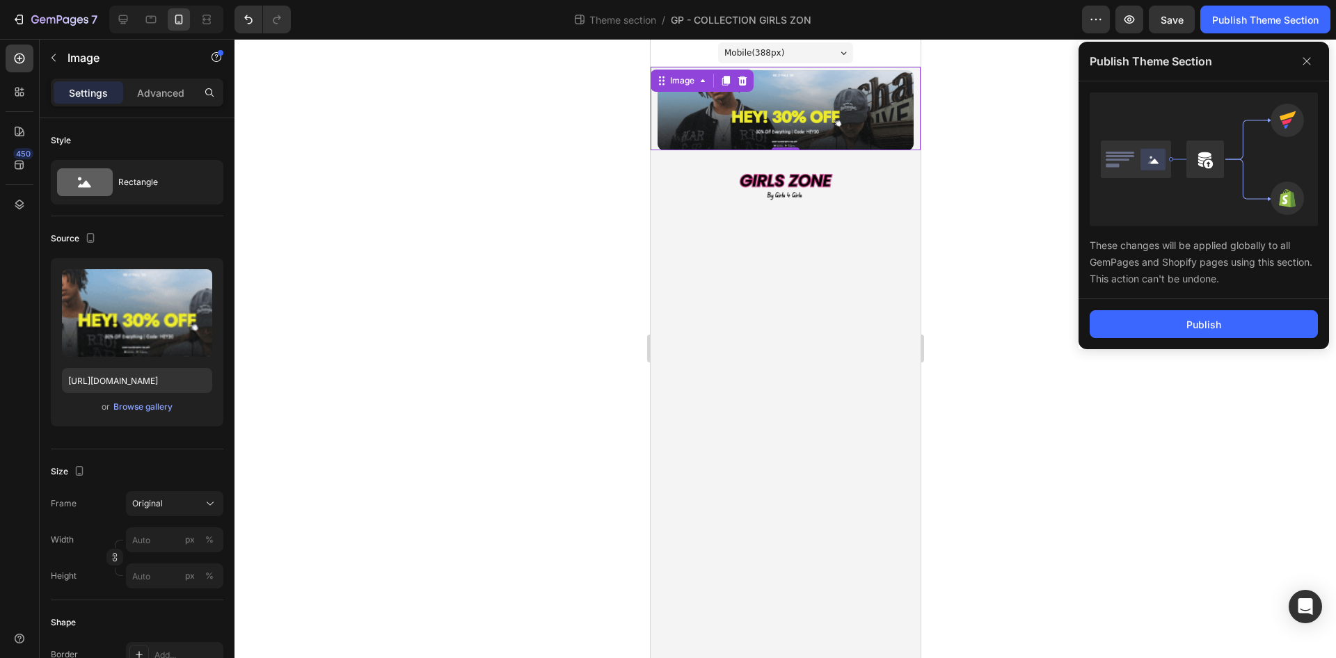
click at [1148, 338] on div "Publish" at bounding box center [1204, 324] width 251 height 50
click at [1158, 330] on button "Publish" at bounding box center [1204, 324] width 228 height 28
